Goal: Task Accomplishment & Management: Manage account settings

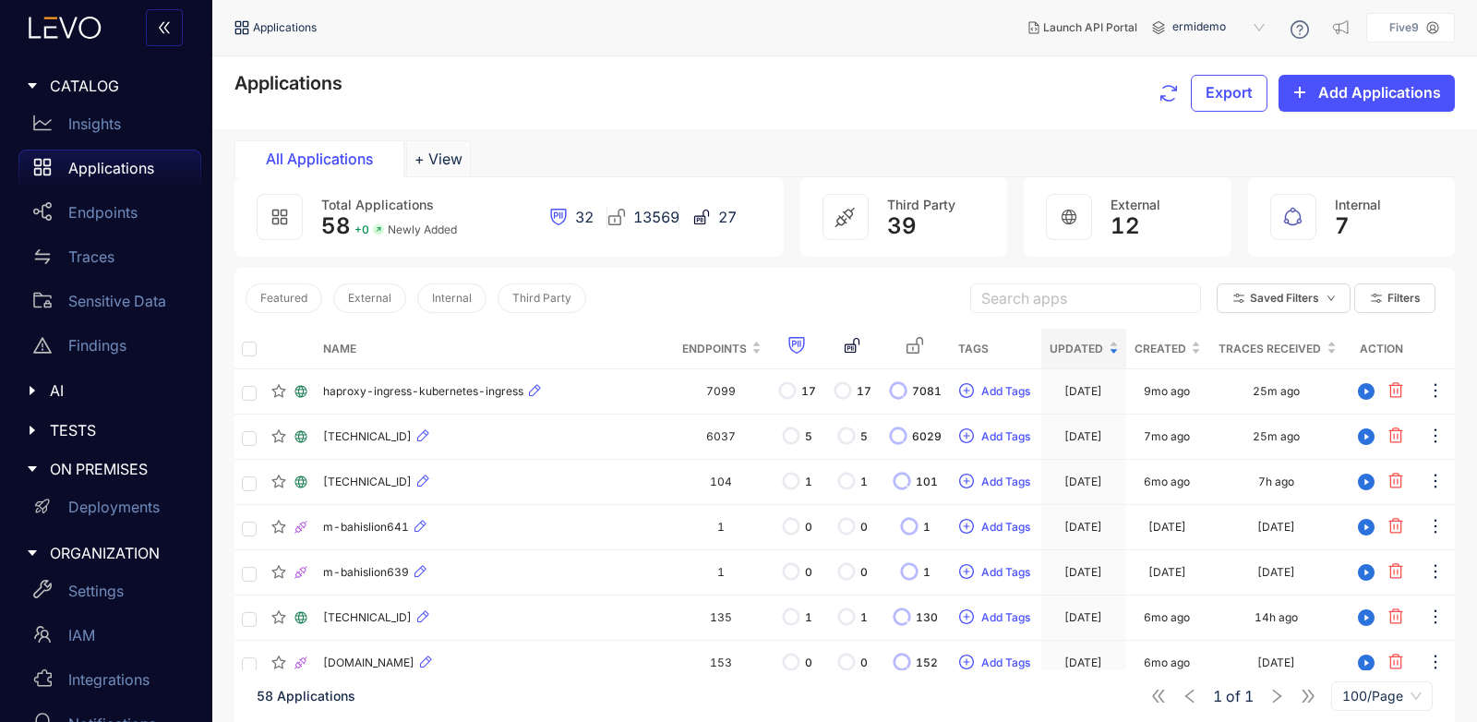
click at [1210, 27] on span "ermidemo" at bounding box center [1221, 28] width 96 height 30
click at [933, 68] on div "Applications Export Add Applications" at bounding box center [844, 92] width 1265 height 73
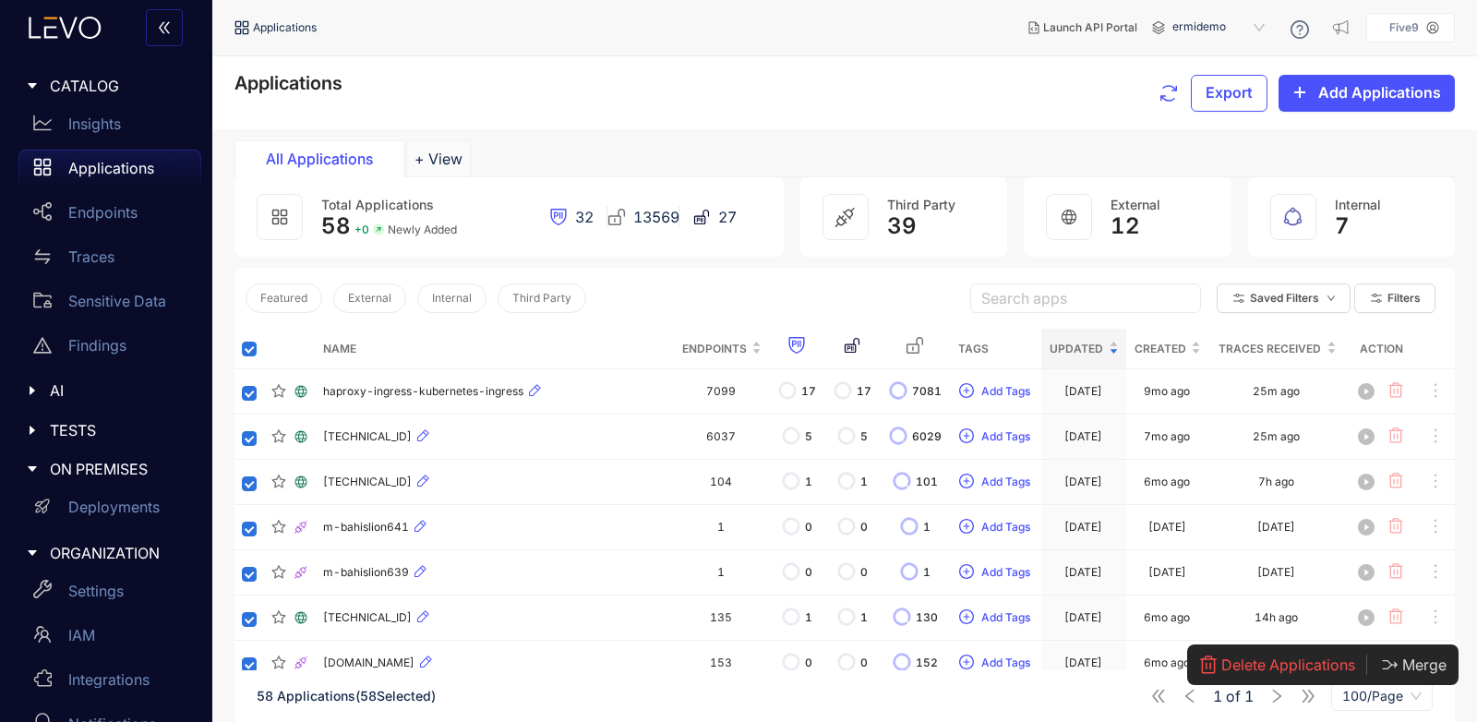
click at [1194, 20] on span "ermidemo" at bounding box center [1221, 28] width 96 height 30
click at [1222, 54] on div "ATI-QA" at bounding box center [1228, 58] width 96 height 20
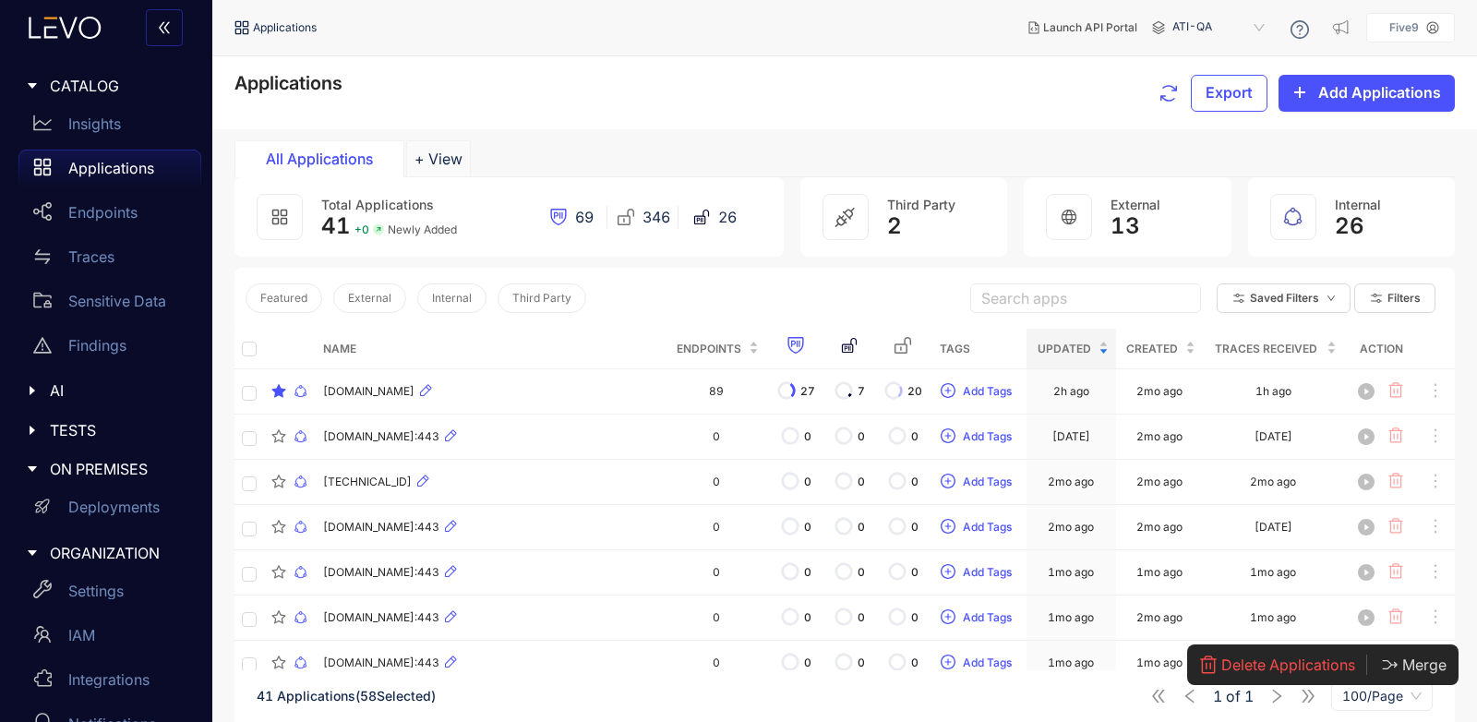
click at [1236, 22] on span "ATI-QA" at bounding box center [1221, 28] width 96 height 30
click at [1232, 76] on div "ermidemo" at bounding box center [1228, 82] width 96 height 20
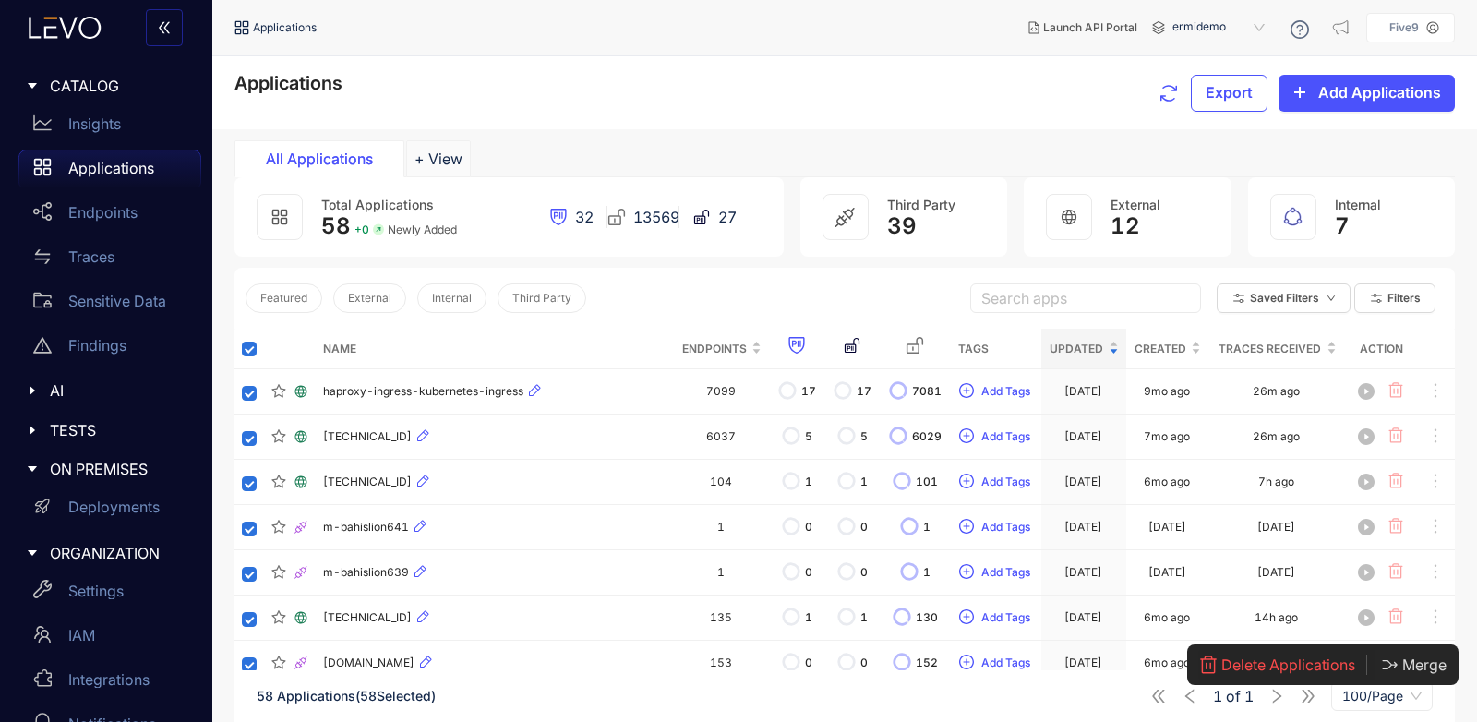
click at [1280, 668] on span "Delete Applications" at bounding box center [1289, 664] width 134 height 17
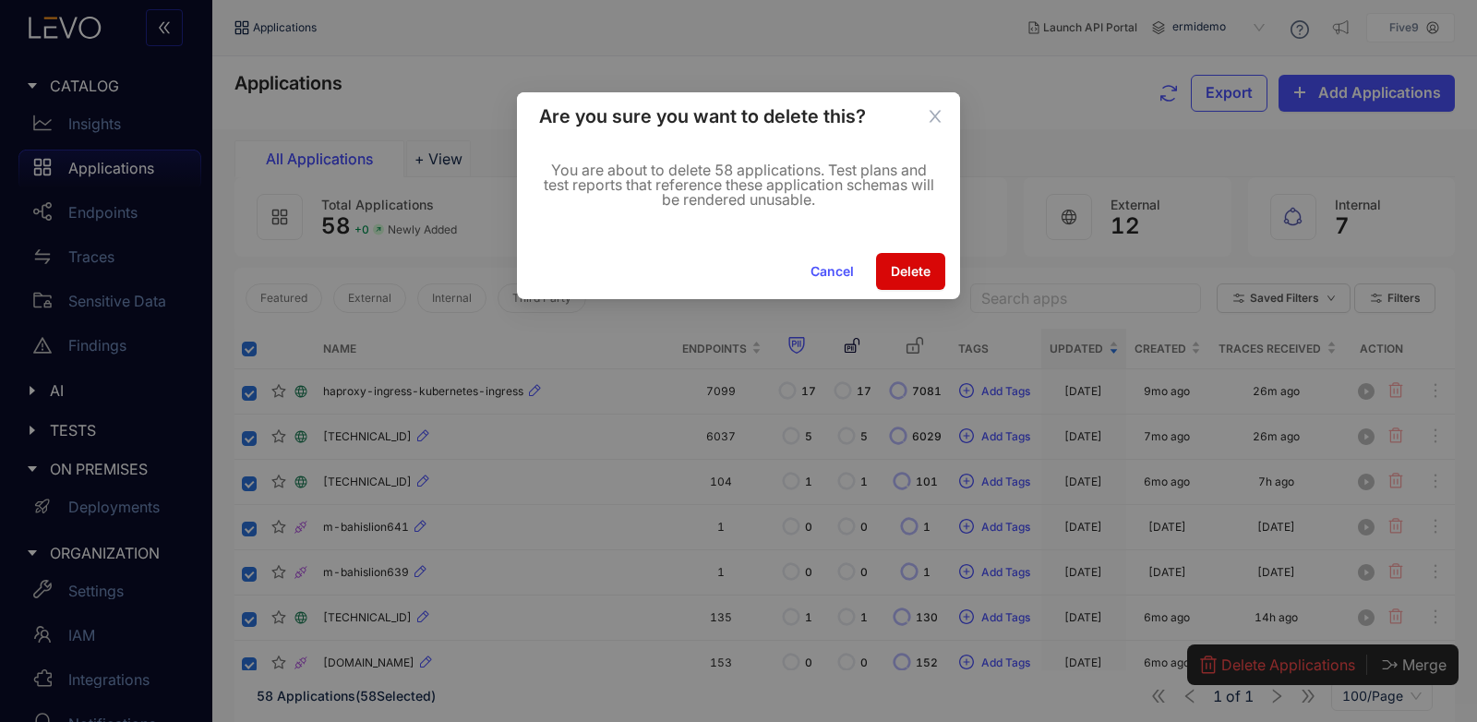
click at [924, 276] on span "Delete" at bounding box center [911, 271] width 40 height 15
